Goal: Task Accomplishment & Management: Use online tool/utility

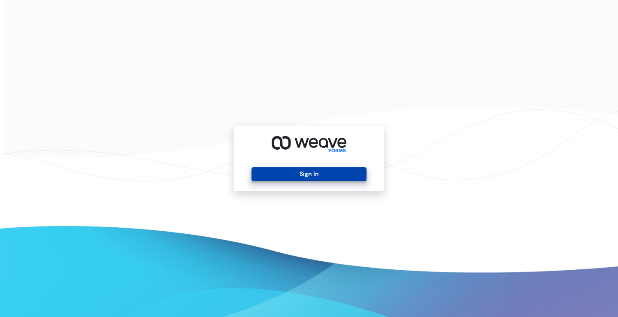
click at [294, 175] on button "Sign In" at bounding box center [309, 174] width 115 height 14
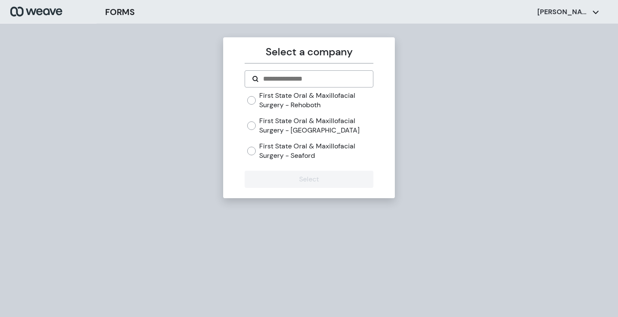
drag, startPoint x: 289, startPoint y: 130, endPoint x: 305, endPoint y: 166, distance: 39.4
click at [289, 131] on label "First State Oral & Maxillofacial Surgery - [GEOGRAPHIC_DATA]" at bounding box center [316, 125] width 114 height 18
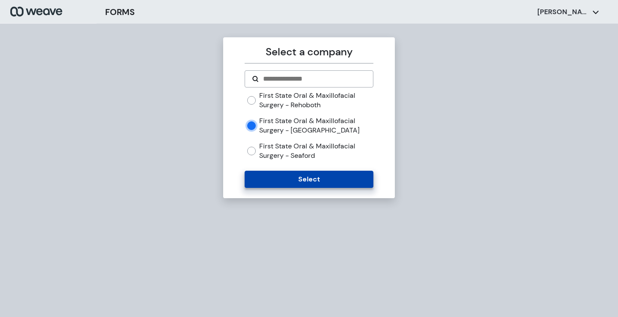
click at [305, 178] on button "Select" at bounding box center [309, 179] width 128 height 17
